Goal: Task Accomplishment & Management: Manage account settings

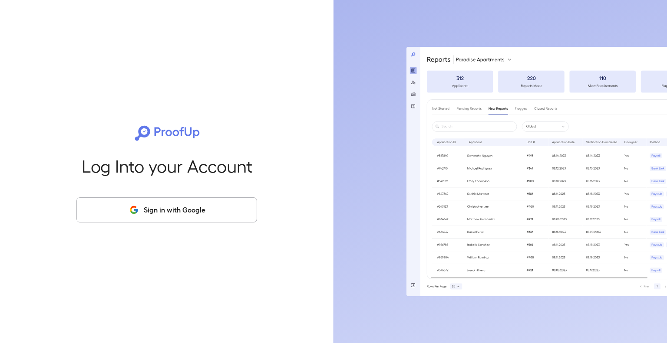
click at [209, 213] on button "Sign in with Google" at bounding box center [166, 210] width 181 height 25
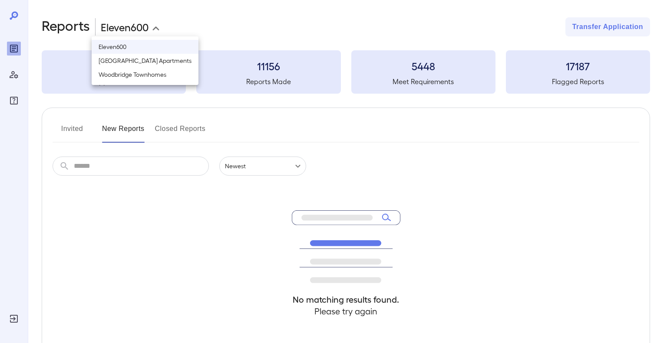
click at [136, 31] on body "**********" at bounding box center [333, 171] width 667 height 343
click at [143, 73] on li "Woodbridge Townhomes" at bounding box center [145, 75] width 107 height 14
type input "**********"
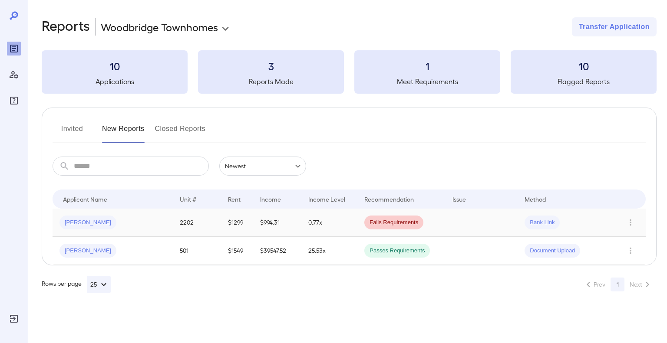
click at [91, 224] on span "Martice M..." at bounding box center [87, 223] width 57 height 8
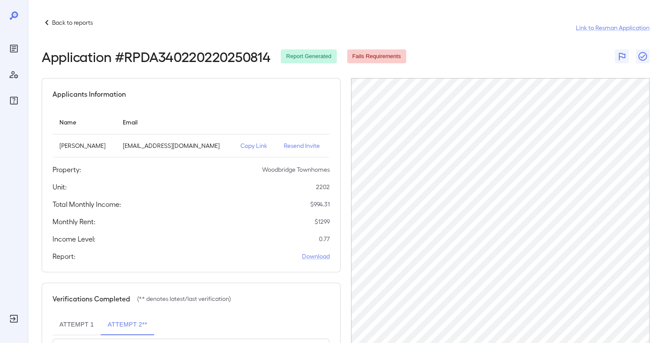
click at [66, 22] on p "Back to reports" at bounding box center [72, 22] width 41 height 9
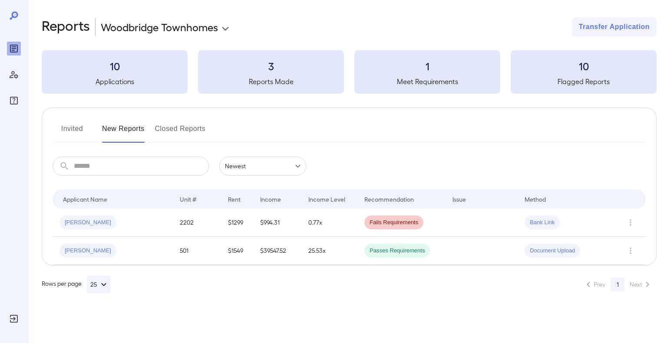
click at [75, 134] on button "Invited" at bounding box center [72, 132] width 39 height 21
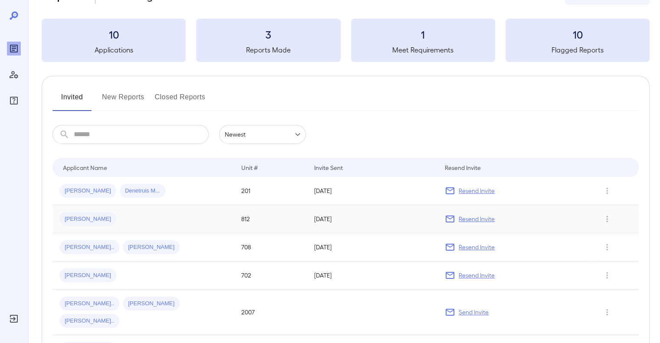
scroll to position [43, 0]
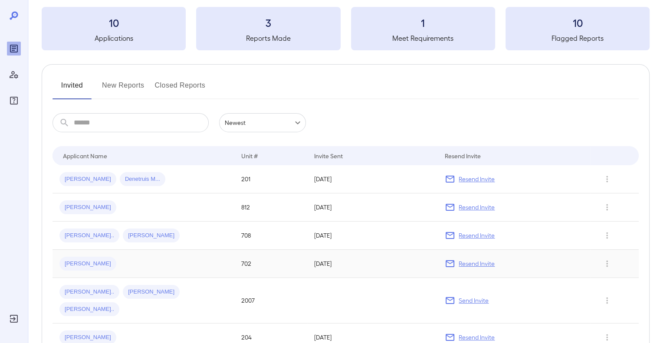
click at [464, 264] on p "Resend Invite" at bounding box center [477, 264] width 36 height 9
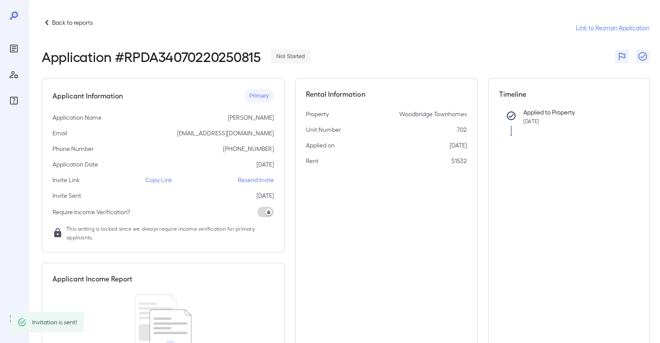
click at [261, 181] on p "Resend Invite" at bounding box center [256, 180] width 36 height 9
click at [63, 23] on p "Back to reports" at bounding box center [72, 22] width 41 height 9
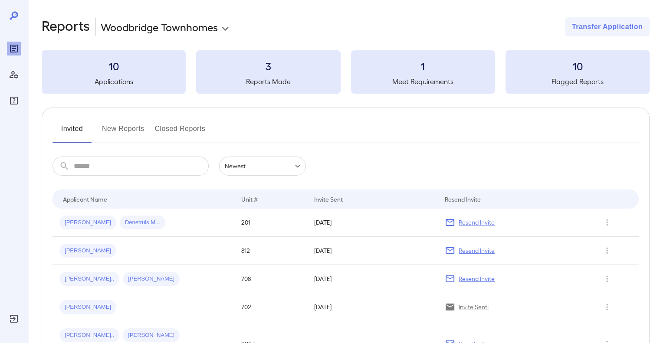
click at [469, 254] on p "Resend Invite" at bounding box center [477, 251] width 36 height 9
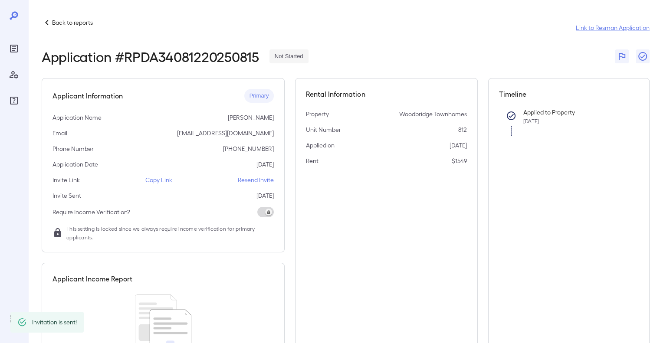
click at [262, 180] on p "Resend Invite" at bounding box center [256, 180] width 36 height 9
click at [83, 23] on p "Back to reports" at bounding box center [72, 22] width 41 height 9
